Goal: Task Accomplishment & Management: Complete application form

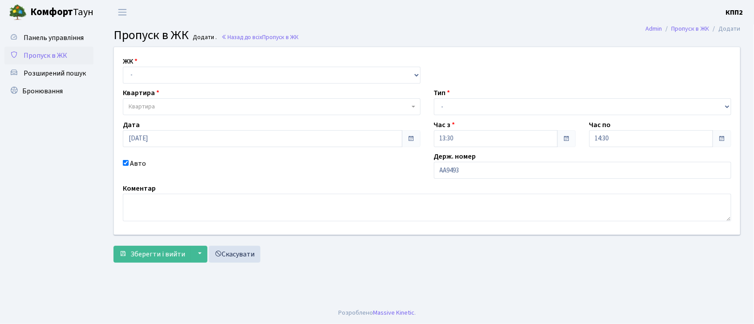
type input "АА9493ОК"
click at [161, 72] on select "- КТ, вул. Регенераторна, 4 КТ2, просп. Соборності, 17 КТ3, вул. Березнева, 16 …" at bounding box center [272, 75] width 298 height 17
select select "302"
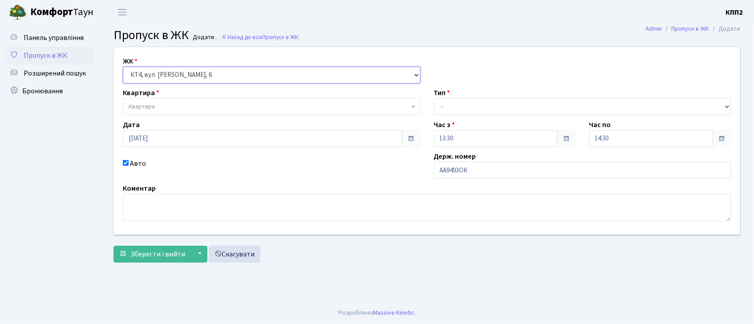
click at [123, 67] on select "- КТ, вул. Регенераторна, 4 КТ2, просп. Соборності, 17 КТ3, вул. Березнева, 16 …" at bounding box center [272, 75] width 298 height 17
select select
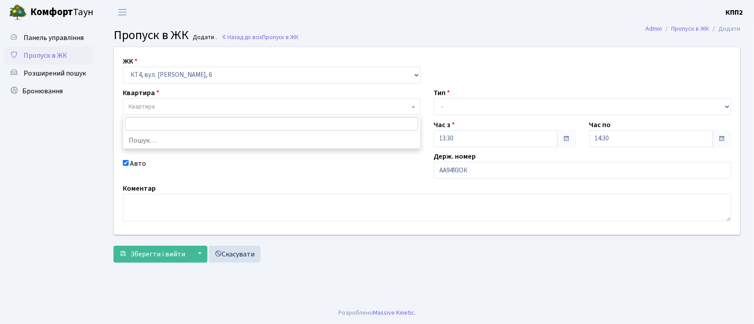
click at [159, 102] on span "Квартира" at bounding box center [269, 106] width 281 height 9
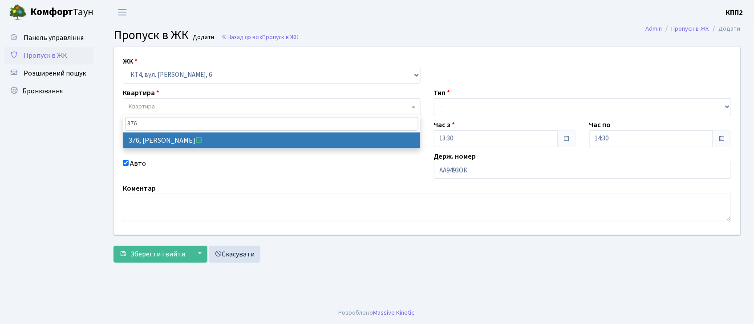
type input "376"
select select "17083"
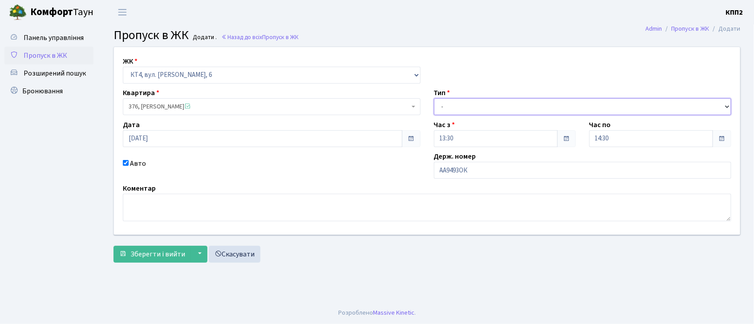
click at [464, 104] on select "- Доставка Таксі Гості Сервіс" at bounding box center [583, 106] width 298 height 17
select select "3"
click at [434, 98] on select "- Доставка Таксі Гості Сервіс" at bounding box center [583, 106] width 298 height 17
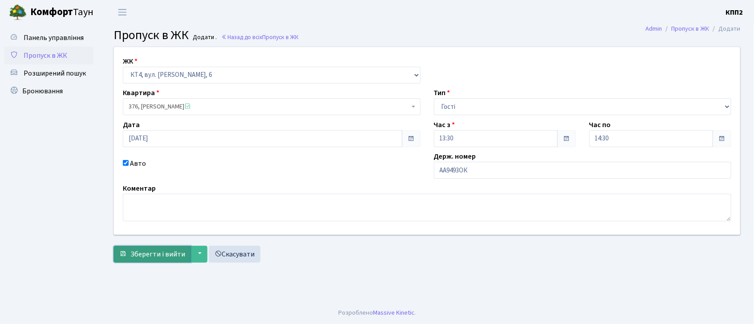
click at [161, 253] on span "Зберегти і вийти" at bounding box center [157, 255] width 55 height 10
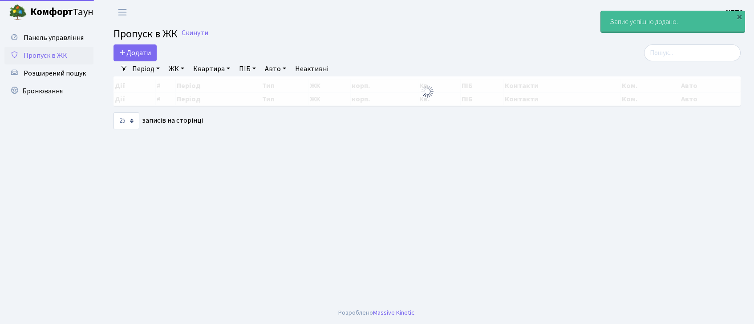
select select "25"
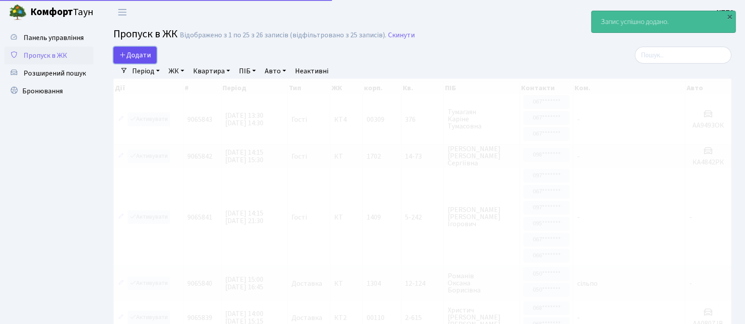
click at [128, 50] on link "Додати" at bounding box center [134, 55] width 43 height 17
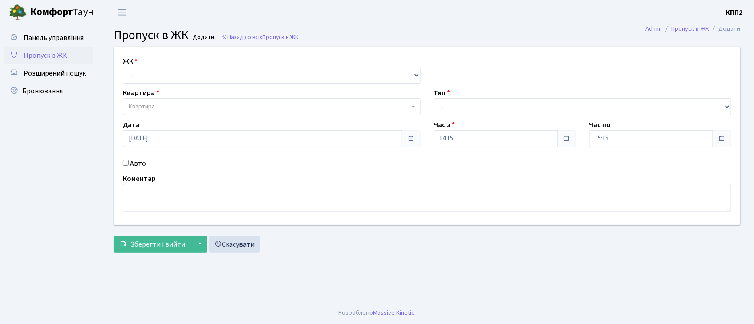
click at [127, 161] on input "Авто" at bounding box center [126, 163] width 6 height 6
checkbox input "true"
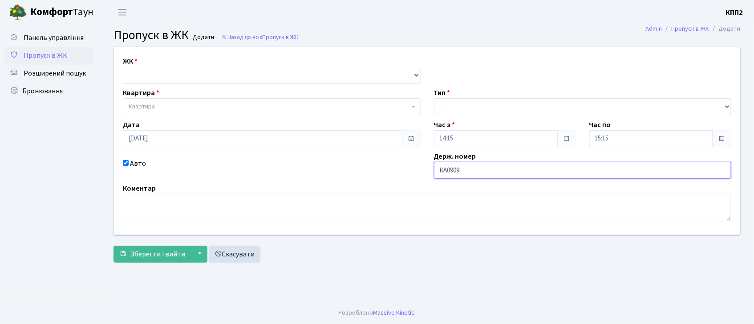
type input "КА0909СК"
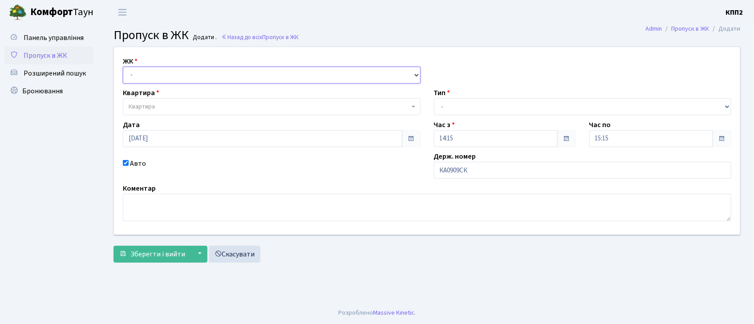
click at [150, 80] on select "- КТ, вул. Регенераторна, 4 КТ2, просп. Соборності, 17 КТ3, вул. Березнева, 16 …" at bounding box center [272, 75] width 298 height 17
select select "271"
click at [123, 67] on select "- КТ, вул. Регенераторна, 4 КТ2, просп. Соборності, 17 КТ3, вул. Березнева, 16 …" at bounding box center [272, 75] width 298 height 17
select select
click at [152, 104] on span "Квартира" at bounding box center [142, 106] width 26 height 9
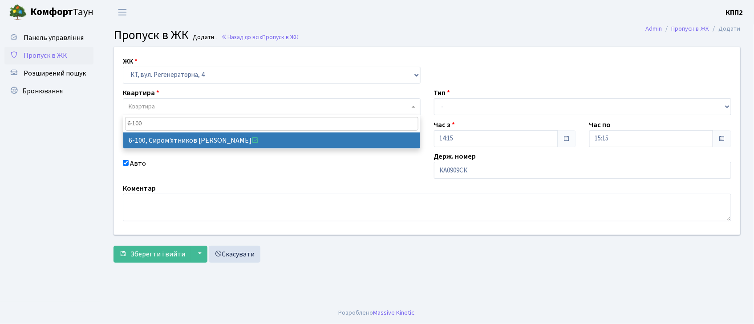
type input "6-100"
select select "5236"
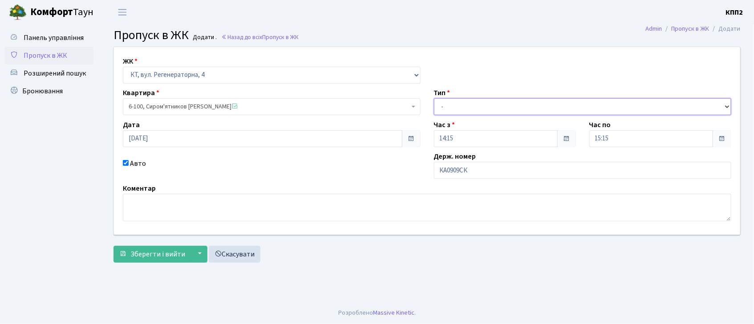
click at [449, 110] on select "- Доставка Таксі Гості Сервіс" at bounding box center [583, 106] width 298 height 17
select select "3"
click at [434, 98] on select "- Доставка Таксі Гості Сервіс" at bounding box center [583, 106] width 298 height 17
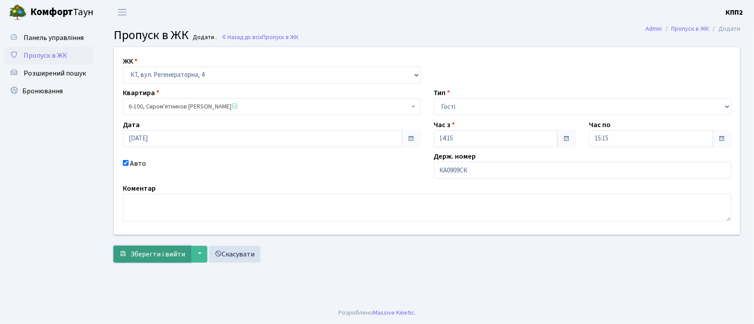
click at [146, 250] on span "Зберегти і вийти" at bounding box center [157, 255] width 55 height 10
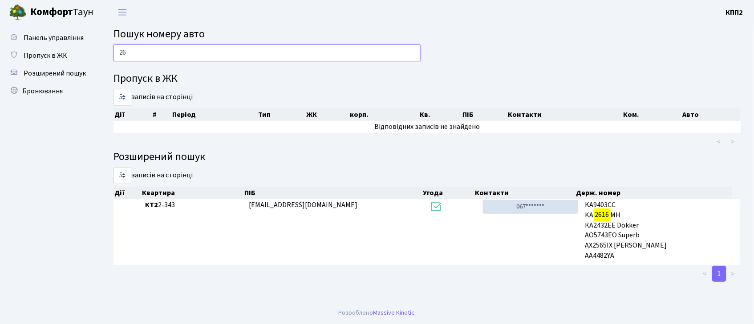
type input "2"
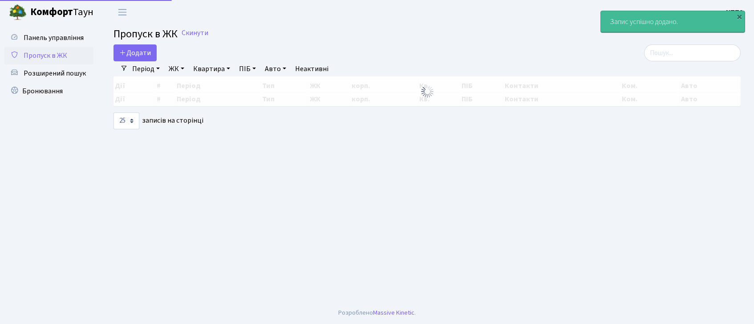
select select "25"
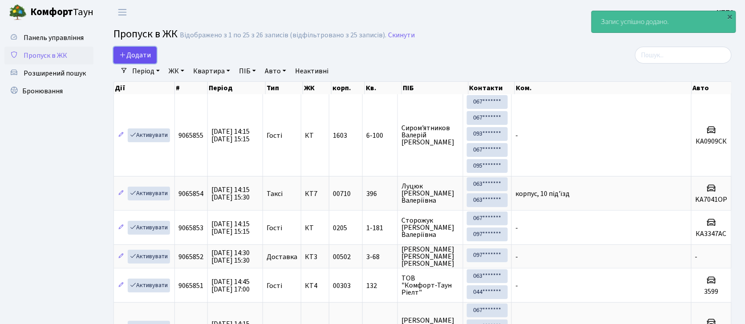
click at [133, 61] on link "Додати" at bounding box center [134, 55] width 43 height 17
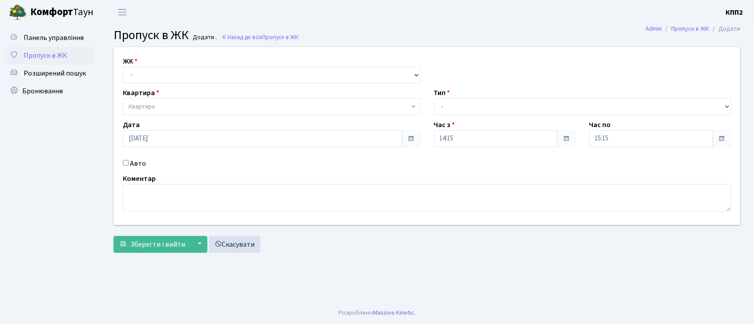
click at [125, 162] on input "Авто" at bounding box center [126, 163] width 6 height 6
checkbox input "true"
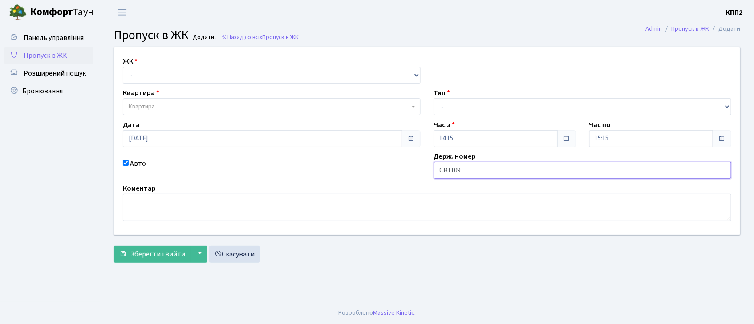
type input "СВ1109ЕК"
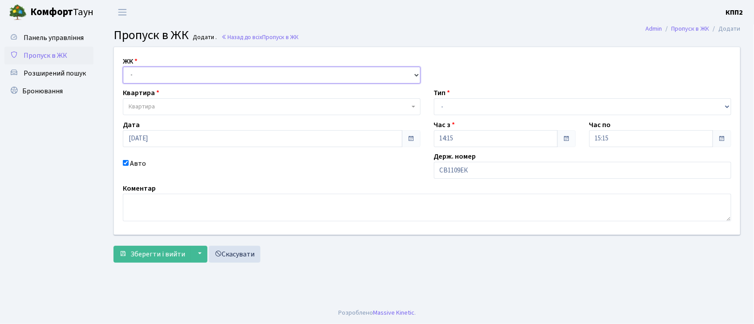
drag, startPoint x: 140, startPoint y: 77, endPoint x: 134, endPoint y: 79, distance: 6.0
click at [135, 79] on select "- КТ, вул. Регенераторна, 4 КТ2, просп. Соборності, 17 КТ3, вул. Березнева, 16 …" at bounding box center [272, 75] width 298 height 17
select select "271"
click at [123, 67] on select "- КТ, вул. Регенераторна, 4 КТ2, просп. Соборності, 17 КТ3, вул. Березнева, 16 …" at bounding box center [272, 75] width 298 height 17
select select
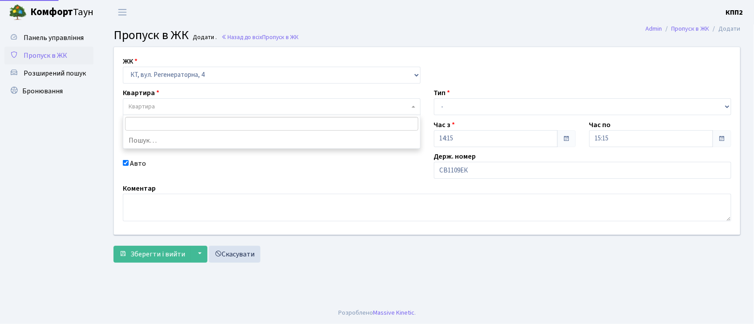
click at [145, 104] on span "Квартира" at bounding box center [142, 106] width 26 height 9
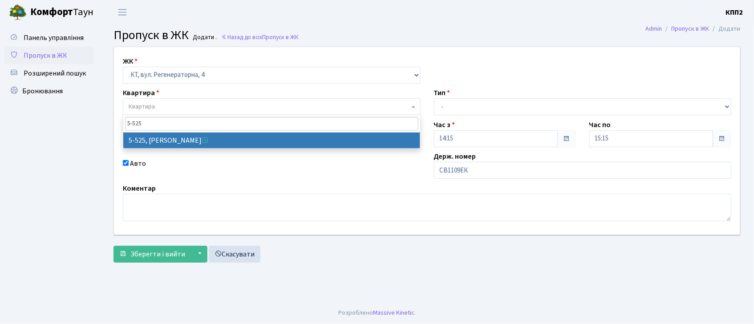
type input "5-525"
select select "1991"
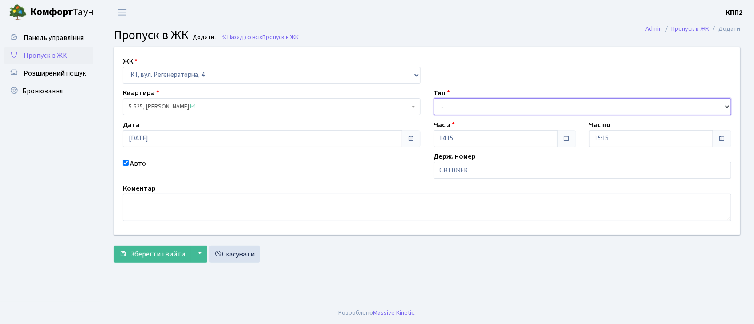
click at [465, 108] on select "- Доставка Таксі Гості Сервіс" at bounding box center [583, 106] width 298 height 17
click at [434, 98] on select "- Доставка Таксі Гості Сервіс" at bounding box center [583, 106] width 298 height 17
click at [485, 102] on select "- Доставка Таксі Гості Сервіс" at bounding box center [583, 106] width 298 height 17
select select "3"
click at [434, 98] on select "- Доставка Таксі Гості Сервіс" at bounding box center [583, 106] width 298 height 17
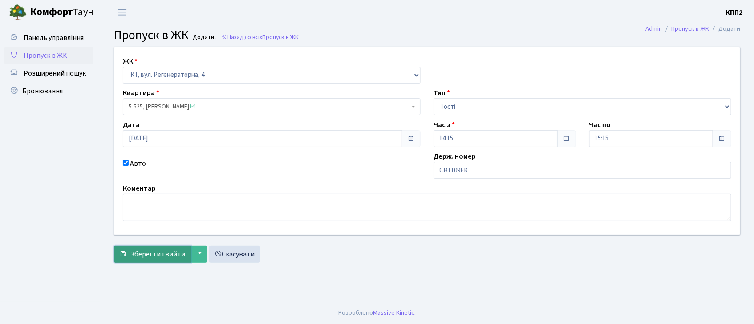
click at [155, 254] on span "Зберегти і вийти" at bounding box center [157, 255] width 55 height 10
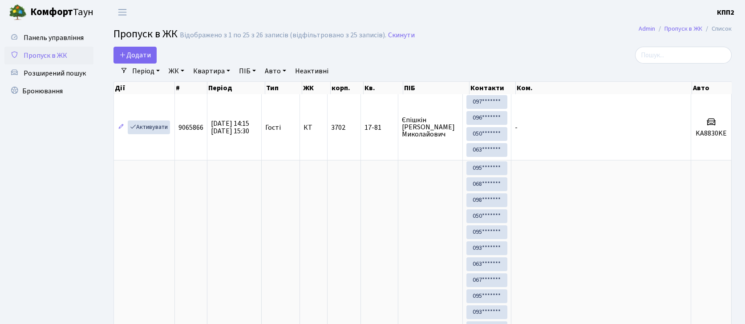
select select "25"
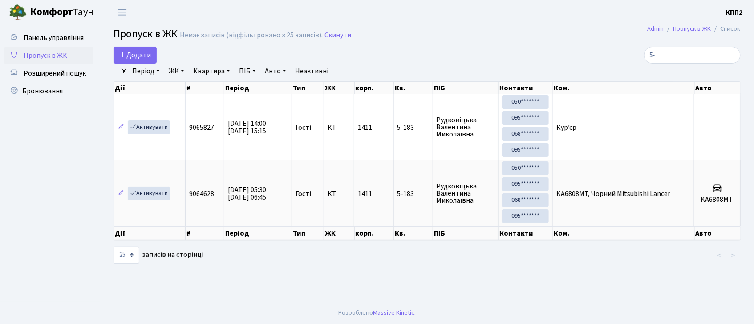
type input "5"
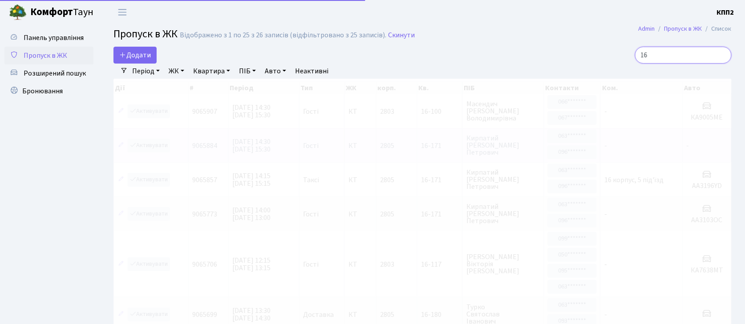
type input "1"
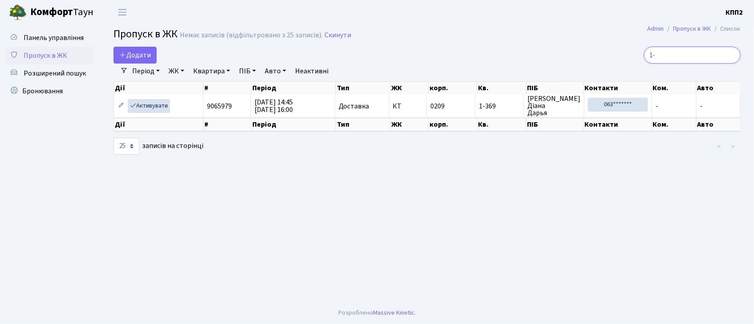
type input "1"
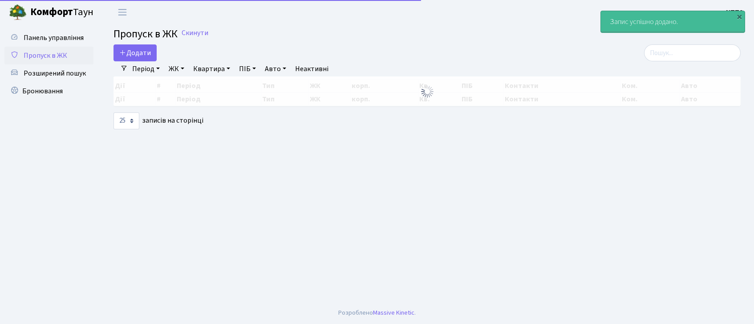
select select "25"
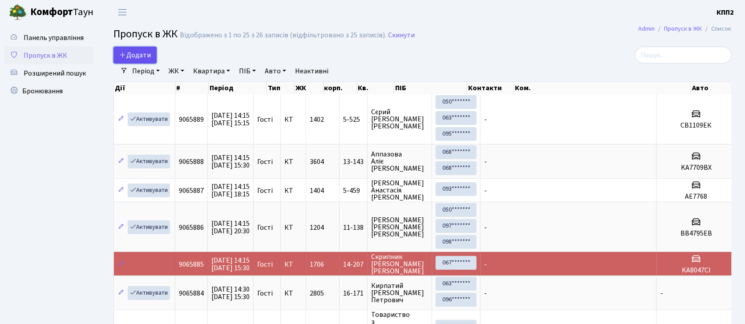
click at [139, 54] on span "Додати" at bounding box center [135, 55] width 32 height 10
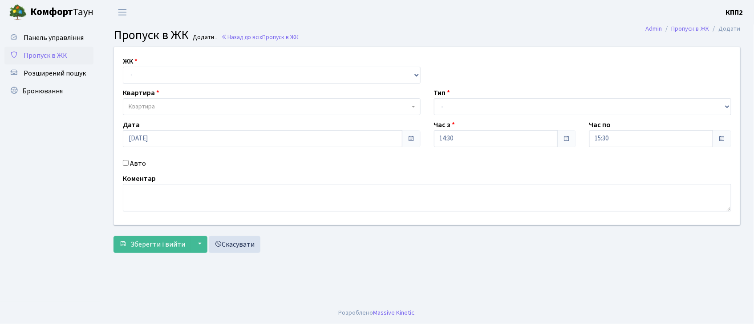
click at [125, 163] on input "Авто" at bounding box center [126, 163] width 6 height 6
checkbox input "true"
